Goal: Check status: Check status

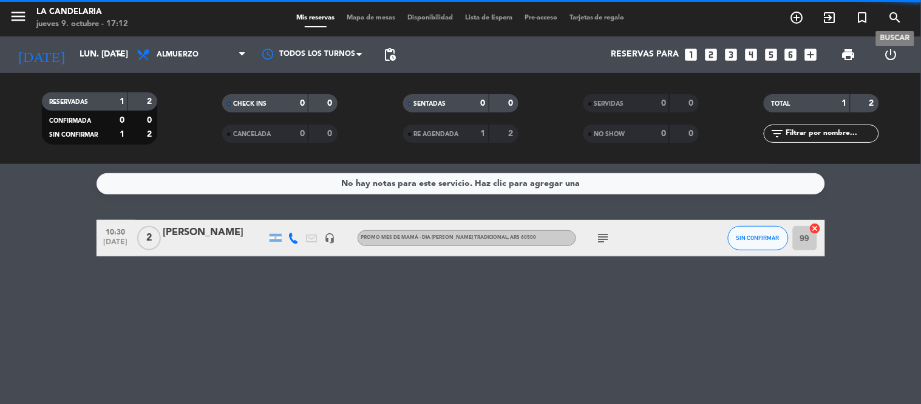
click at [893, 21] on icon "search" at bounding box center [896, 17] width 15 height 15
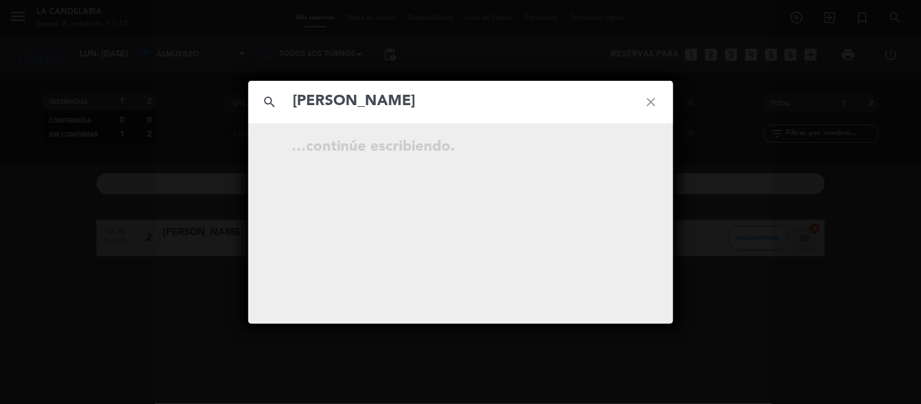
type input "[PERSON_NAME]"
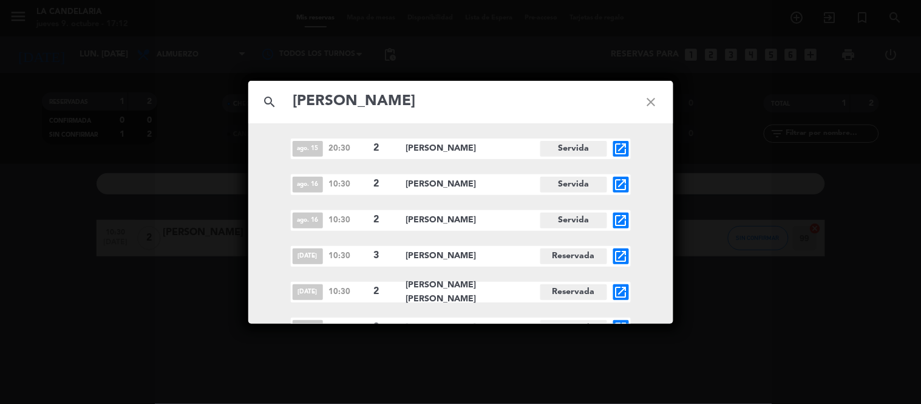
scroll to position [14, 0]
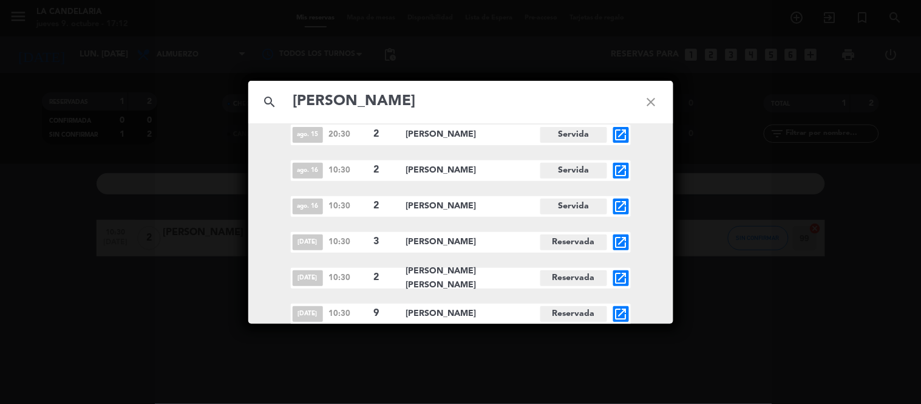
click at [612, 293] on div "ago. 15 20:30 2 [PERSON_NAME] Servida open_in_new ago. 16 10:30 2 [PERSON_NAME]…" at bounding box center [460, 225] width 425 height 200
click at [660, 105] on icon "close" at bounding box center [652, 102] width 44 height 44
click at [658, 103] on icon "close" at bounding box center [652, 102] width 44 height 44
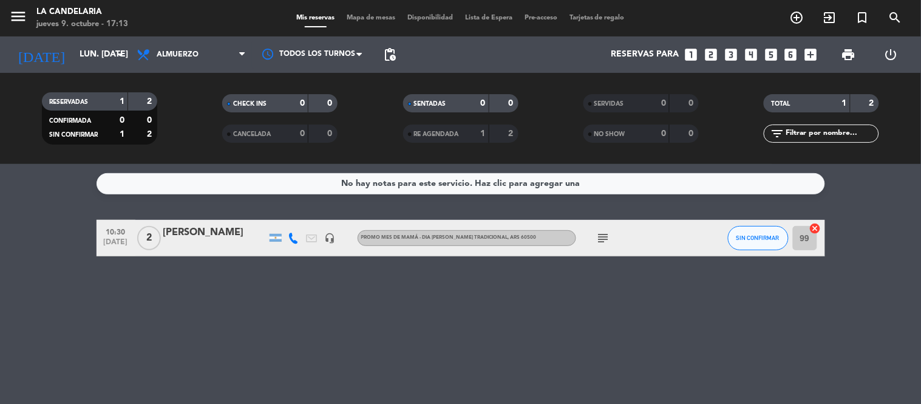
click at [172, 246] on div at bounding box center [214, 246] width 103 height 10
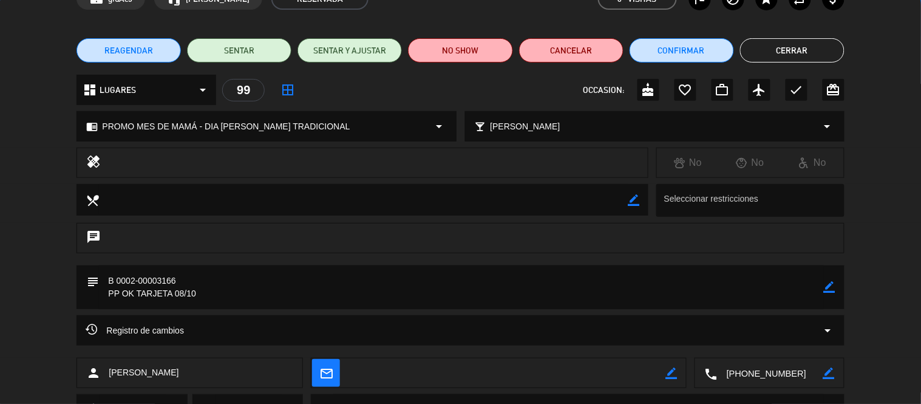
scroll to position [129, 0]
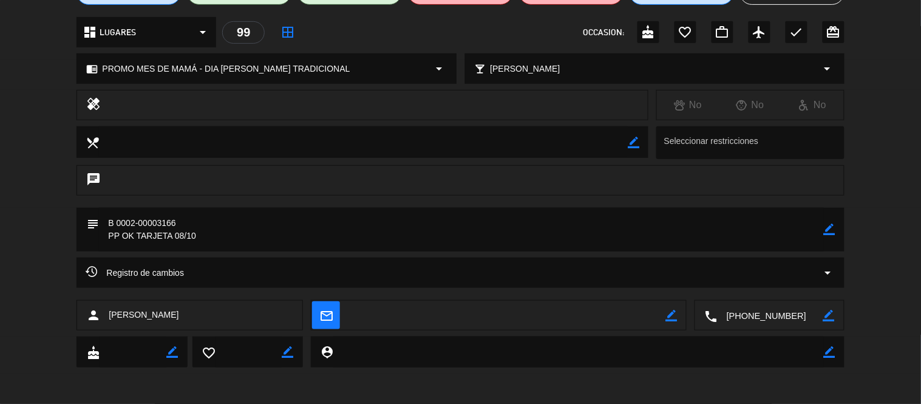
click at [249, 284] on div "Registro de cambios arrow_drop_down" at bounding box center [461, 273] width 768 height 30
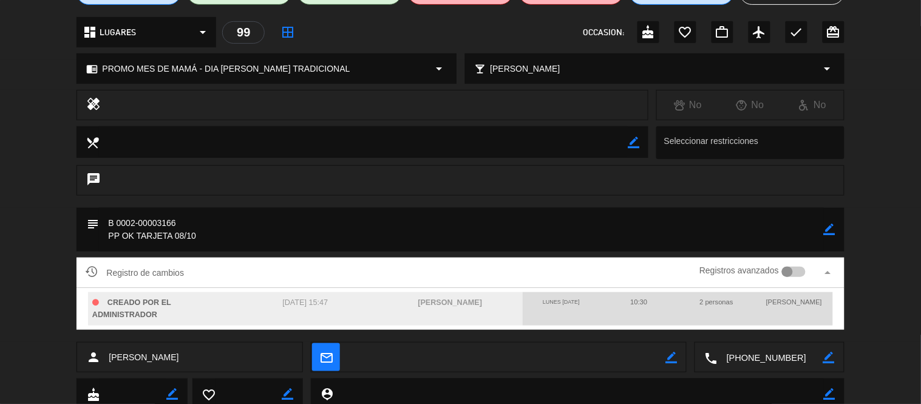
click at [253, 280] on div "Registro de cambios Registros avanzados arrow_drop_up" at bounding box center [460, 273] width 749 height 18
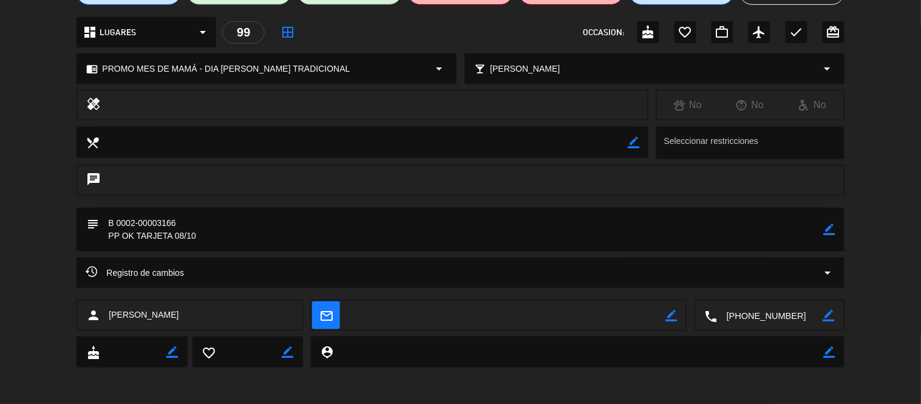
scroll to position [0, 0]
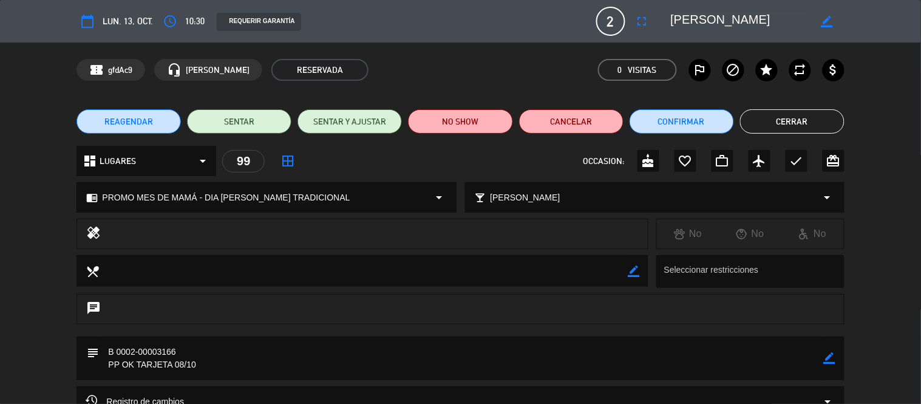
click at [811, 120] on button "Cerrar" at bounding box center [792, 121] width 104 height 24
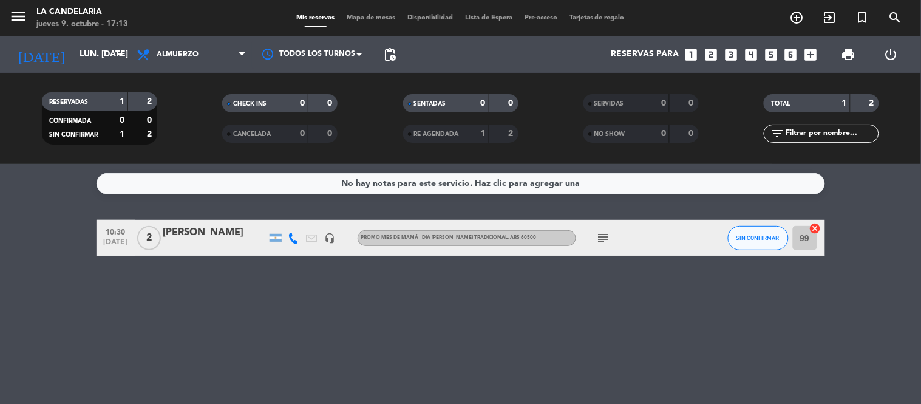
click at [174, 244] on div at bounding box center [214, 246] width 103 height 10
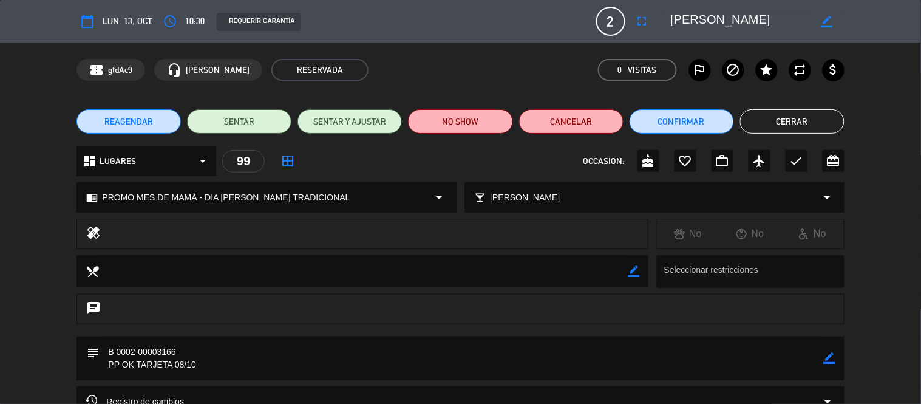
click at [116, 56] on div "confirmation_number gfdAc9 headset_mic [PERSON_NAME] RESERVADA 0 Visitas outlin…" at bounding box center [460, 70] width 921 height 55
click at [118, 67] on span "gfdAc9" at bounding box center [120, 70] width 24 height 14
copy span "gfdAc9"
click at [698, 21] on textarea at bounding box center [740, 21] width 139 height 22
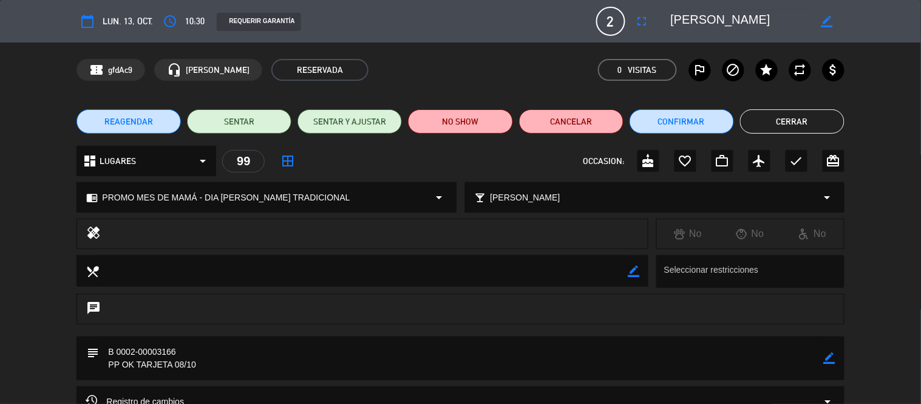
drag, startPoint x: 698, startPoint y: 21, endPoint x: 780, endPoint y: 8, distance: 82.4
click at [780, 8] on div "calendar_today lun. 13, oct. access_time 10:30 REQUERIR GARANTÍA 2 [PERSON_NAME…" at bounding box center [461, 21] width 768 height 29
click at [770, 119] on button "Cerrar" at bounding box center [792, 121] width 104 height 24
